Goal: Task Accomplishment & Management: Manage account settings

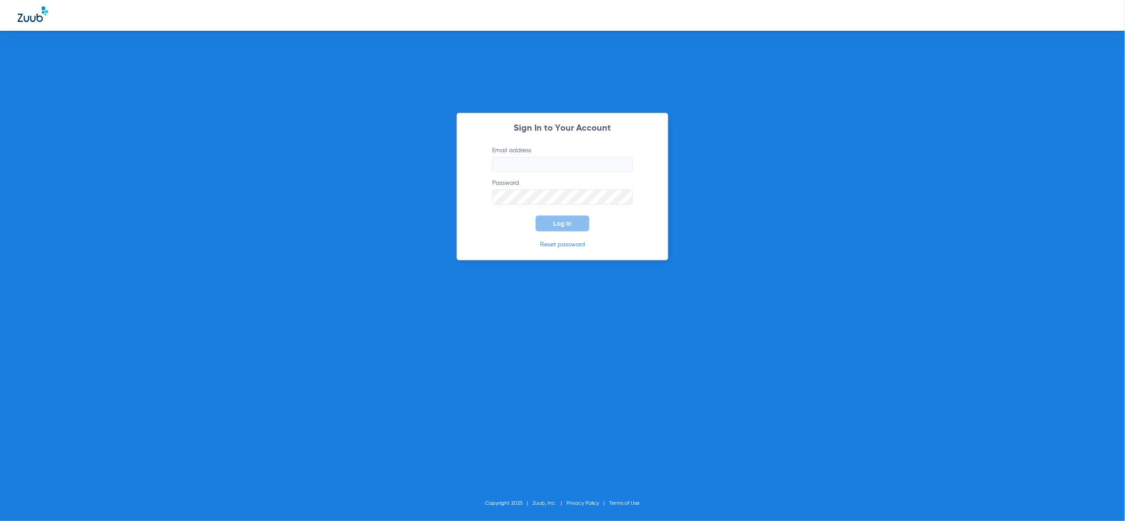
drag, startPoint x: 550, startPoint y: 167, endPoint x: 554, endPoint y: 173, distance: 7.0
click at [551, 168] on input "Email address" at bounding box center [562, 164] width 141 height 15
type input "[PERSON_NAME][EMAIL_ADDRESS][PERSON_NAME][DOMAIN_NAME]"
click at [575, 228] on button "Log In" at bounding box center [563, 224] width 54 height 16
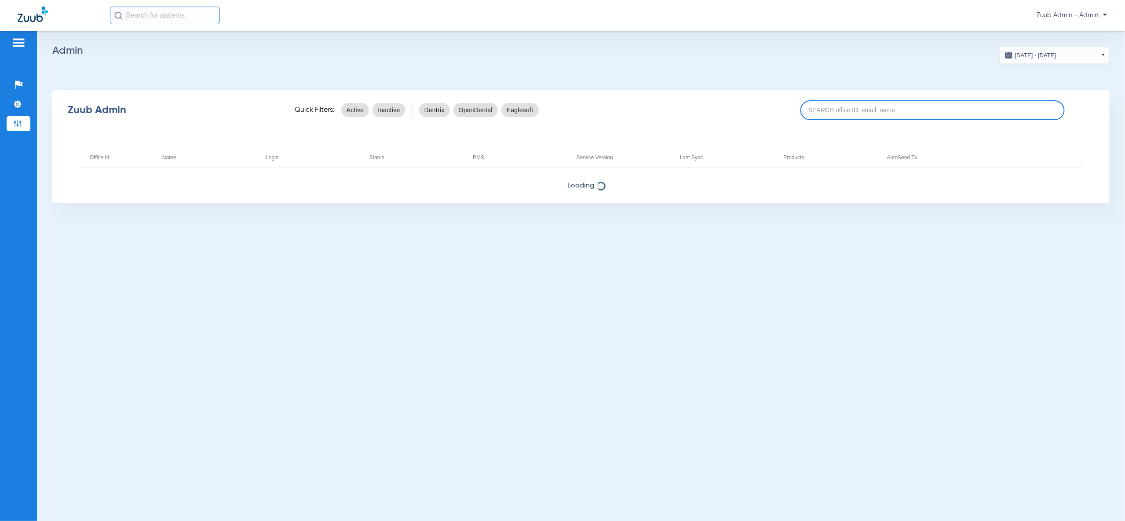
click at [863, 101] on input at bounding box center [933, 110] width 264 height 20
paste input "17006501"
type input "17006501"
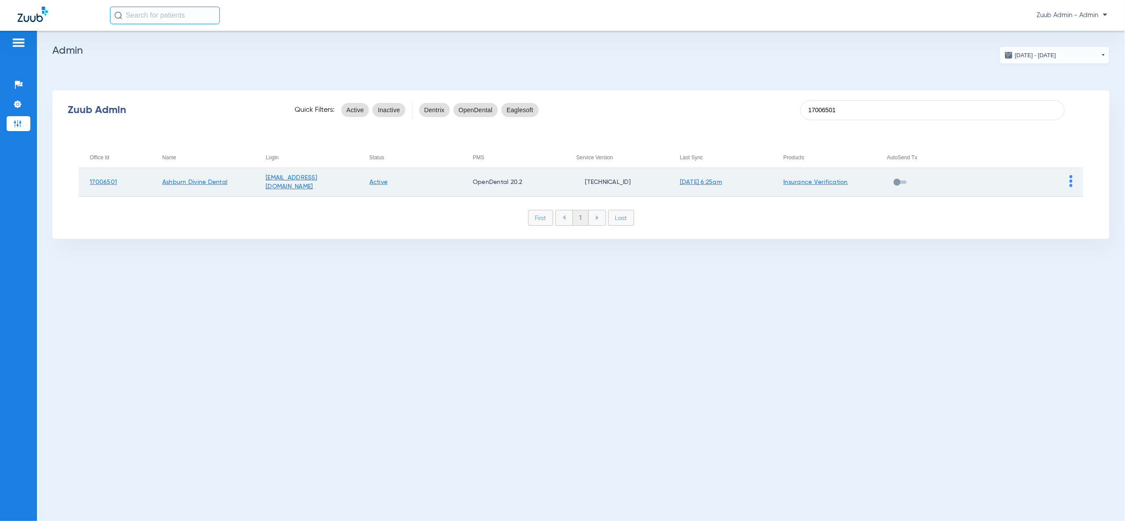
click at [1071, 180] on img at bounding box center [1071, 181] width 3 height 12
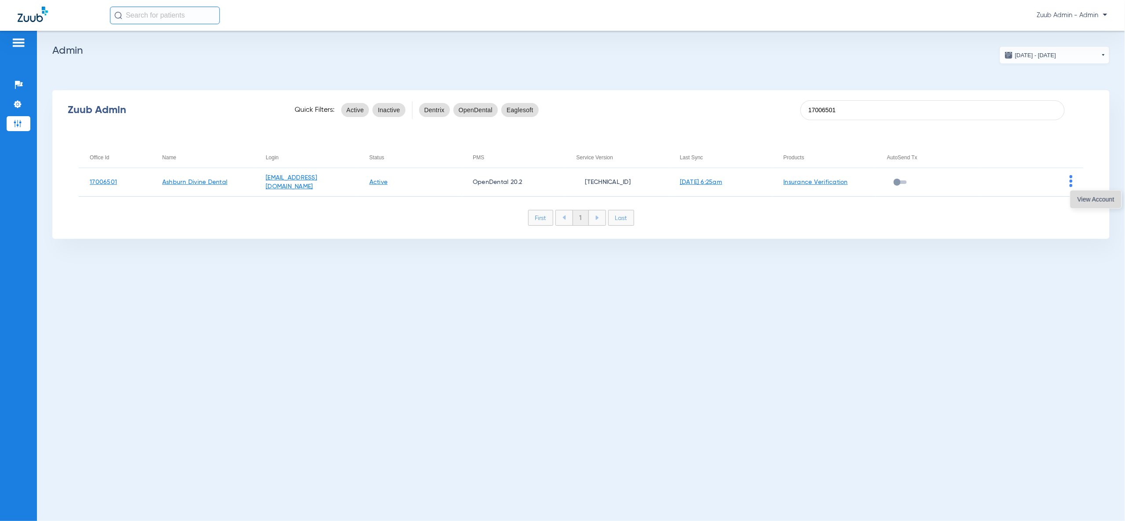
click at [1097, 201] on span "View Account" at bounding box center [1096, 199] width 37 height 6
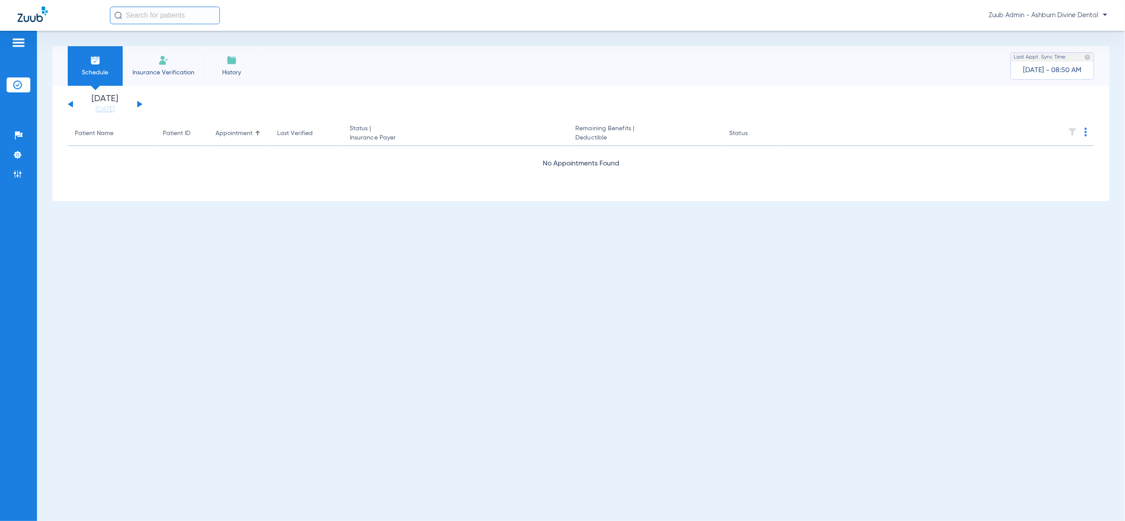
click at [139, 104] on button at bounding box center [139, 104] width 5 height 7
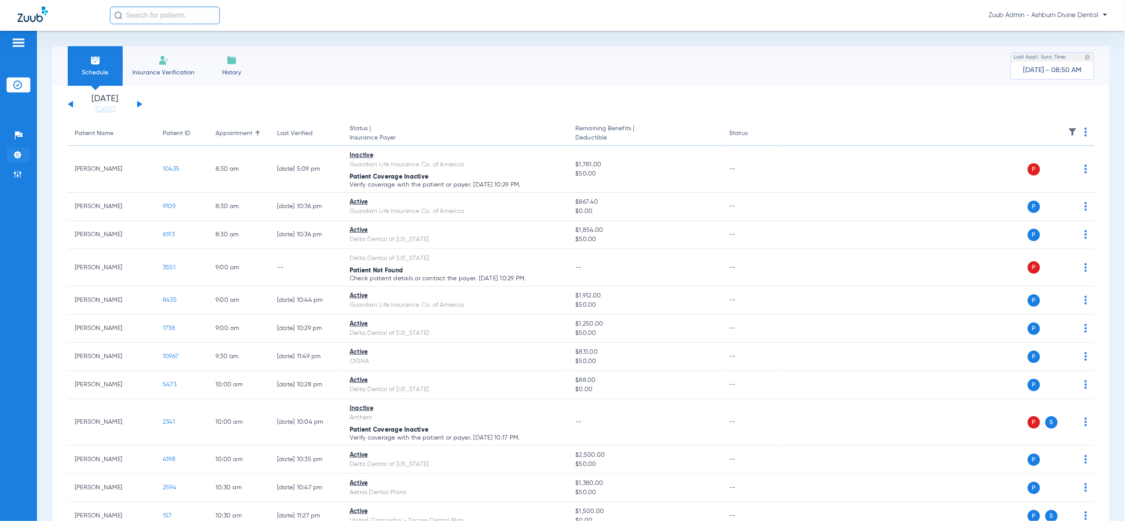
drag, startPoint x: 14, startPoint y: 150, endPoint x: 21, endPoint y: 150, distance: 6.7
click at [14, 150] on img at bounding box center [17, 154] width 9 height 9
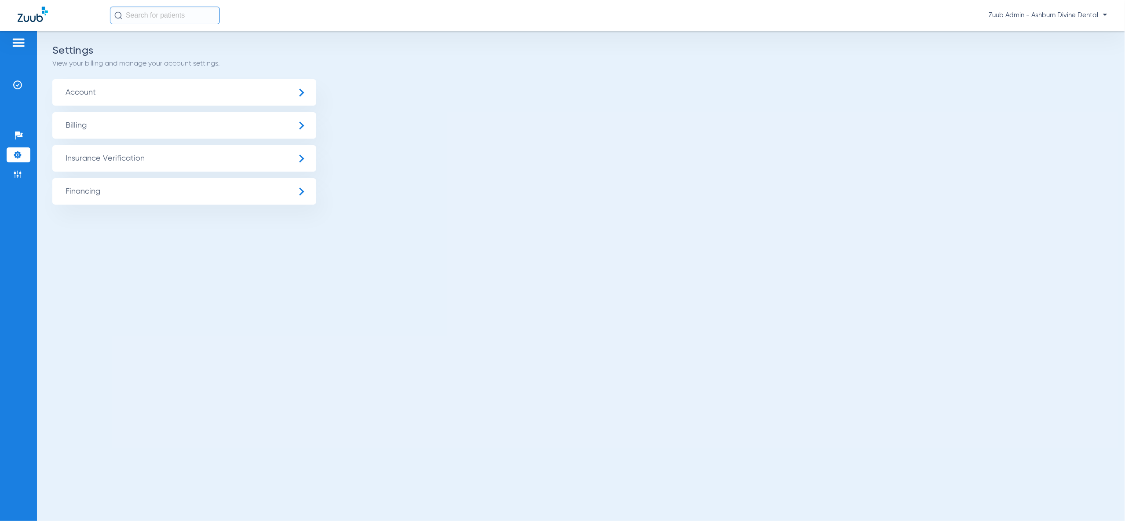
click at [87, 156] on span "Insurance Verification" at bounding box center [184, 158] width 264 height 26
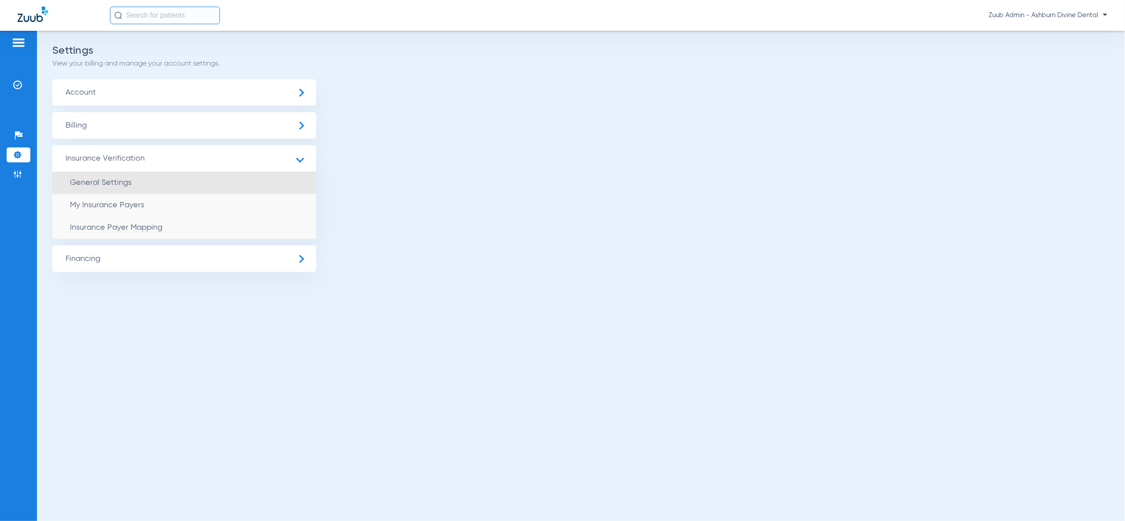
click at [118, 189] on li "General Settings" at bounding box center [184, 183] width 264 height 22
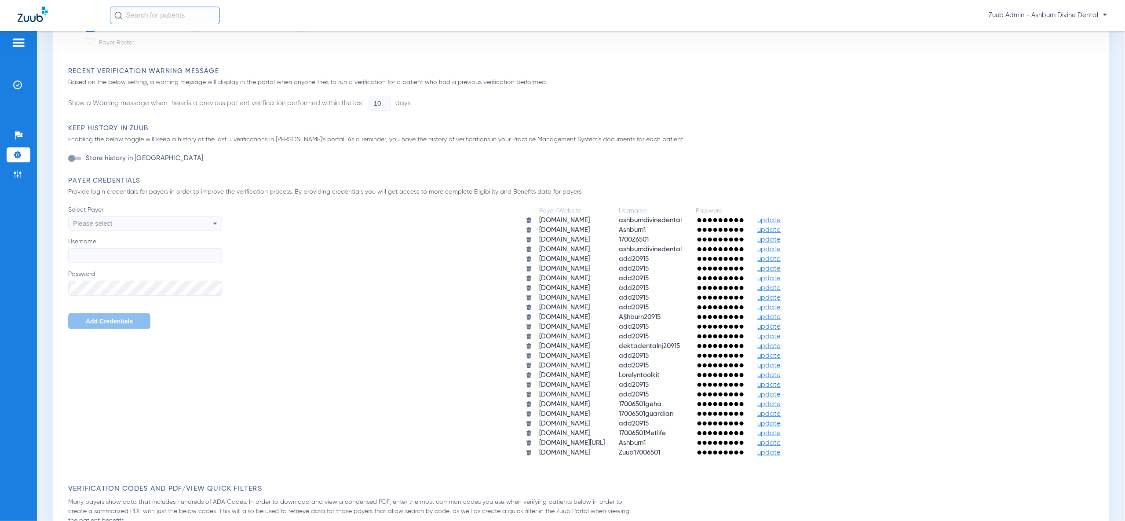
scroll to position [454, 0]
